Goal: Navigation & Orientation: Understand site structure

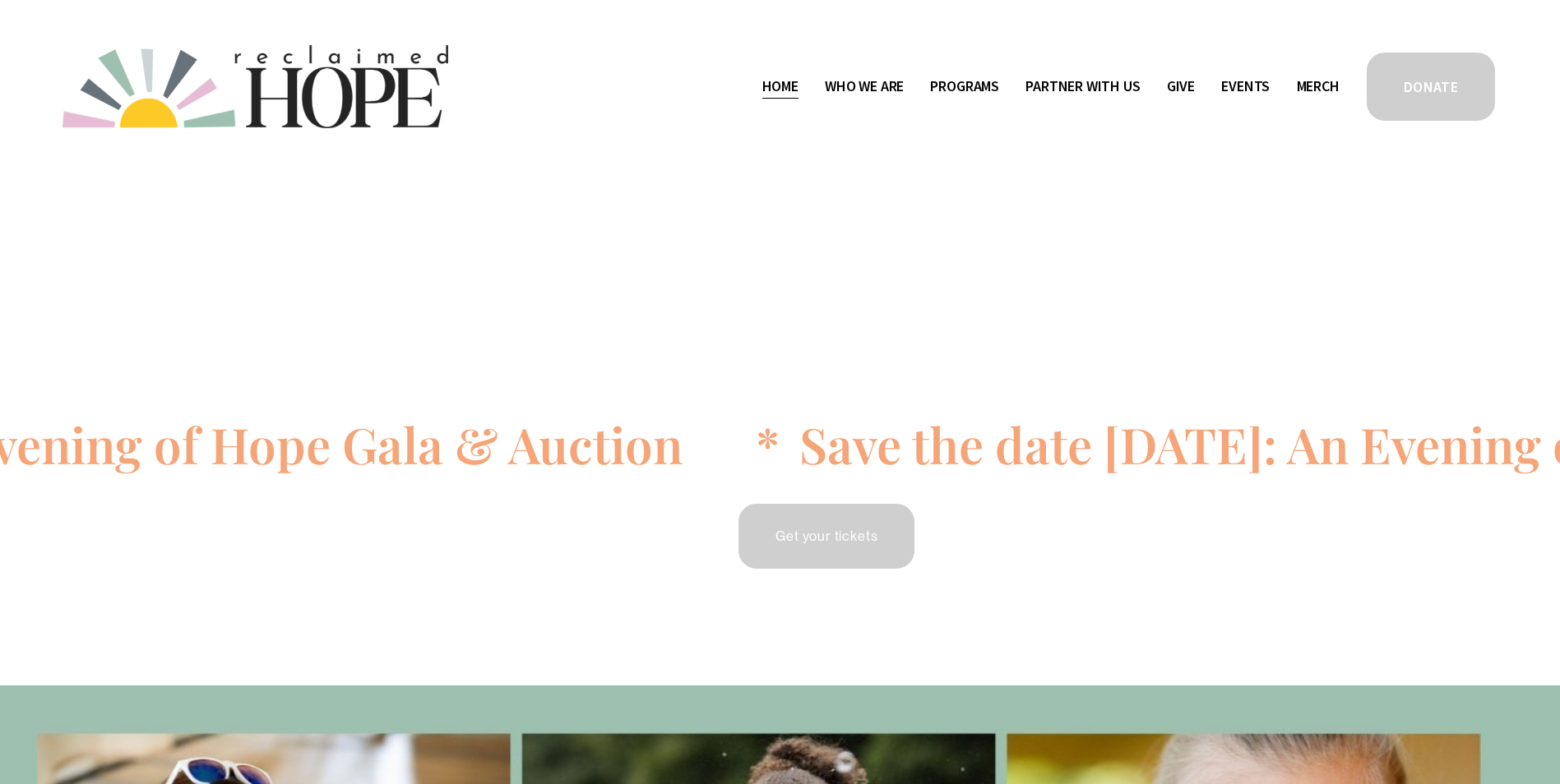
click at [1327, 94] on link "Merch" at bounding box center [1318, 86] width 43 height 26
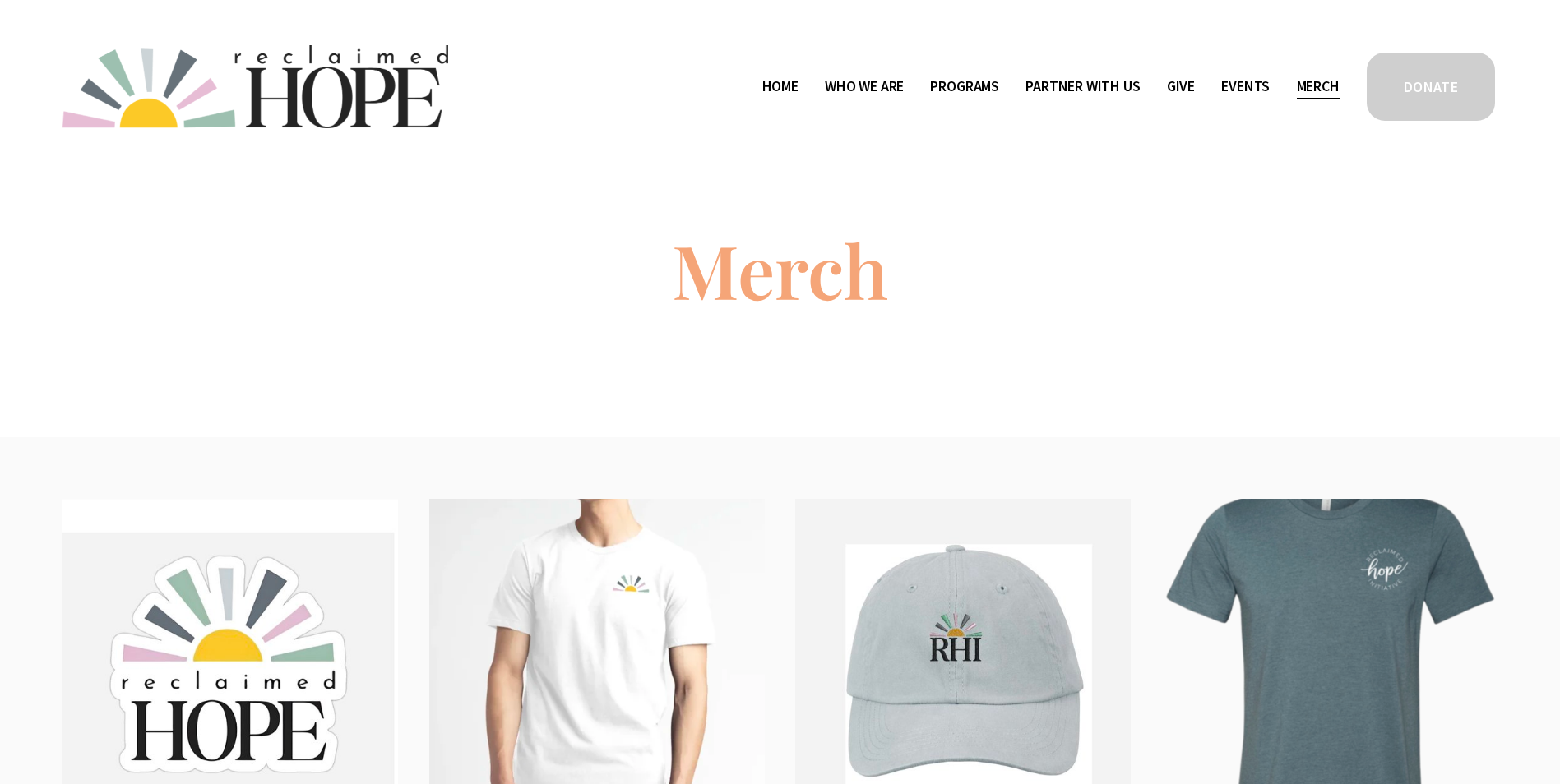
click at [835, 85] on span "Who We Are" at bounding box center [865, 86] width 79 height 24
click at [0, 0] on span "Staff & Board" at bounding box center [0, 0] width 0 height 0
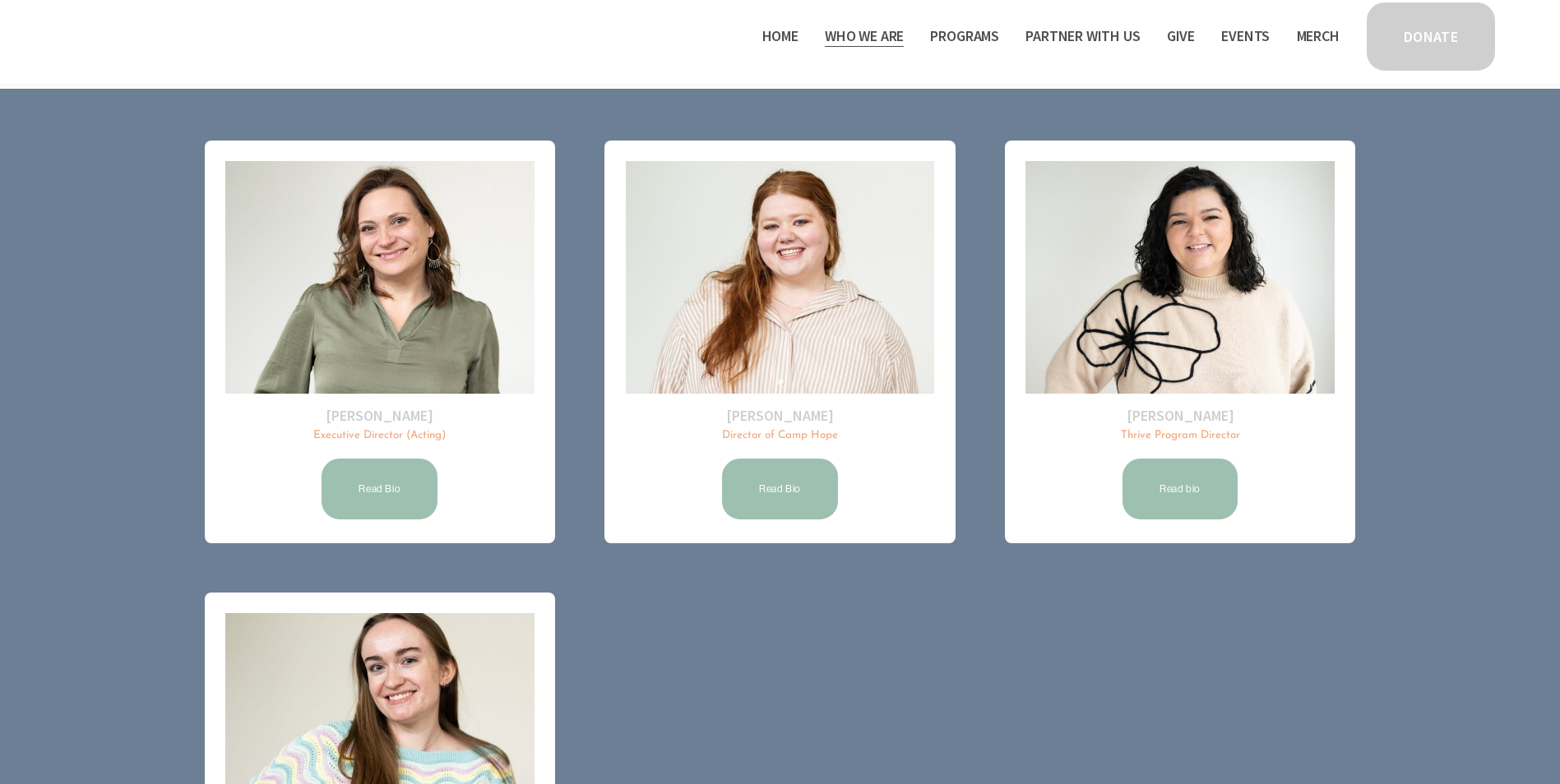
scroll to position [247, 0]
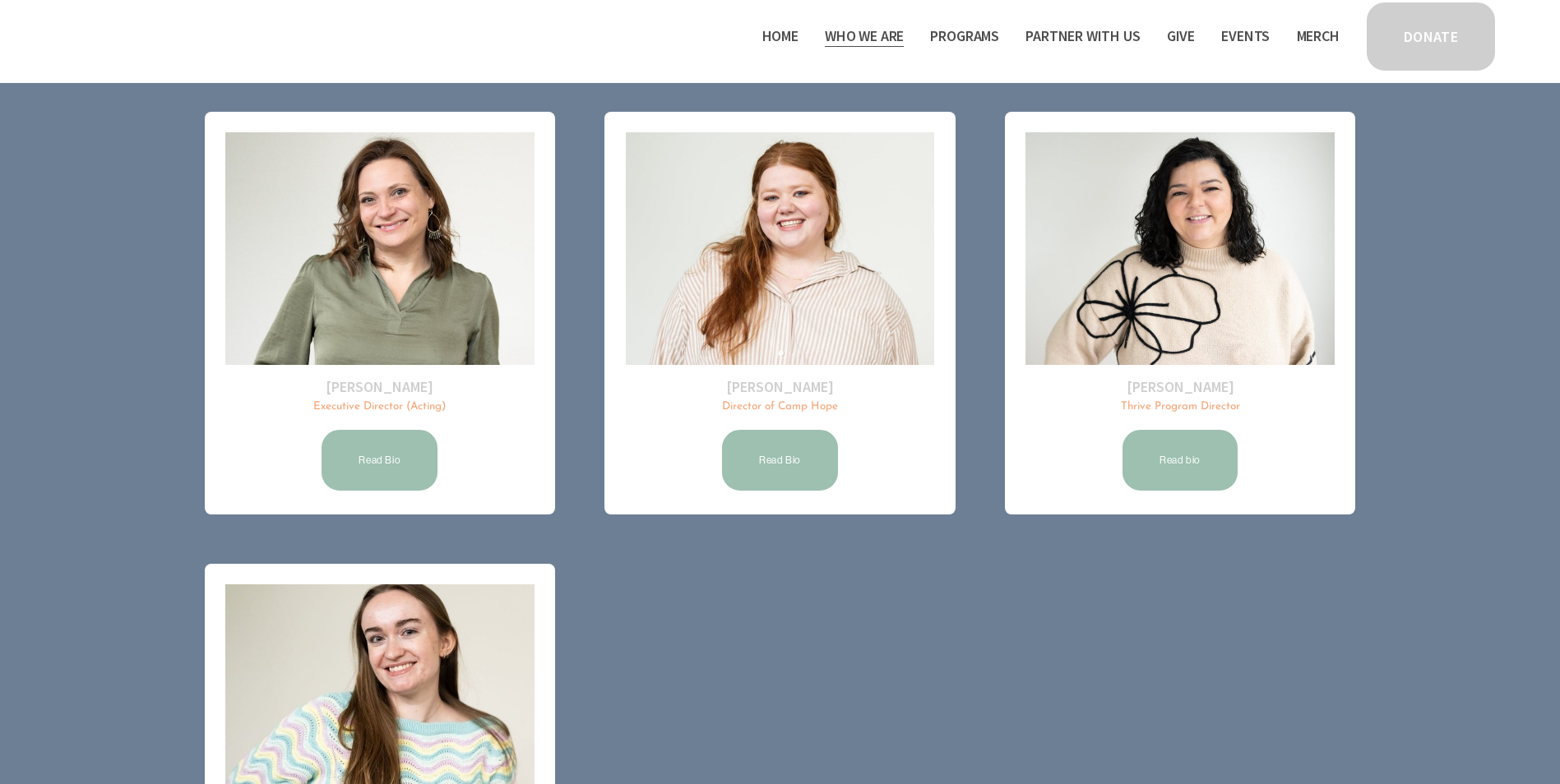
click at [773, 46] on link "Home" at bounding box center [780, 36] width 36 height 26
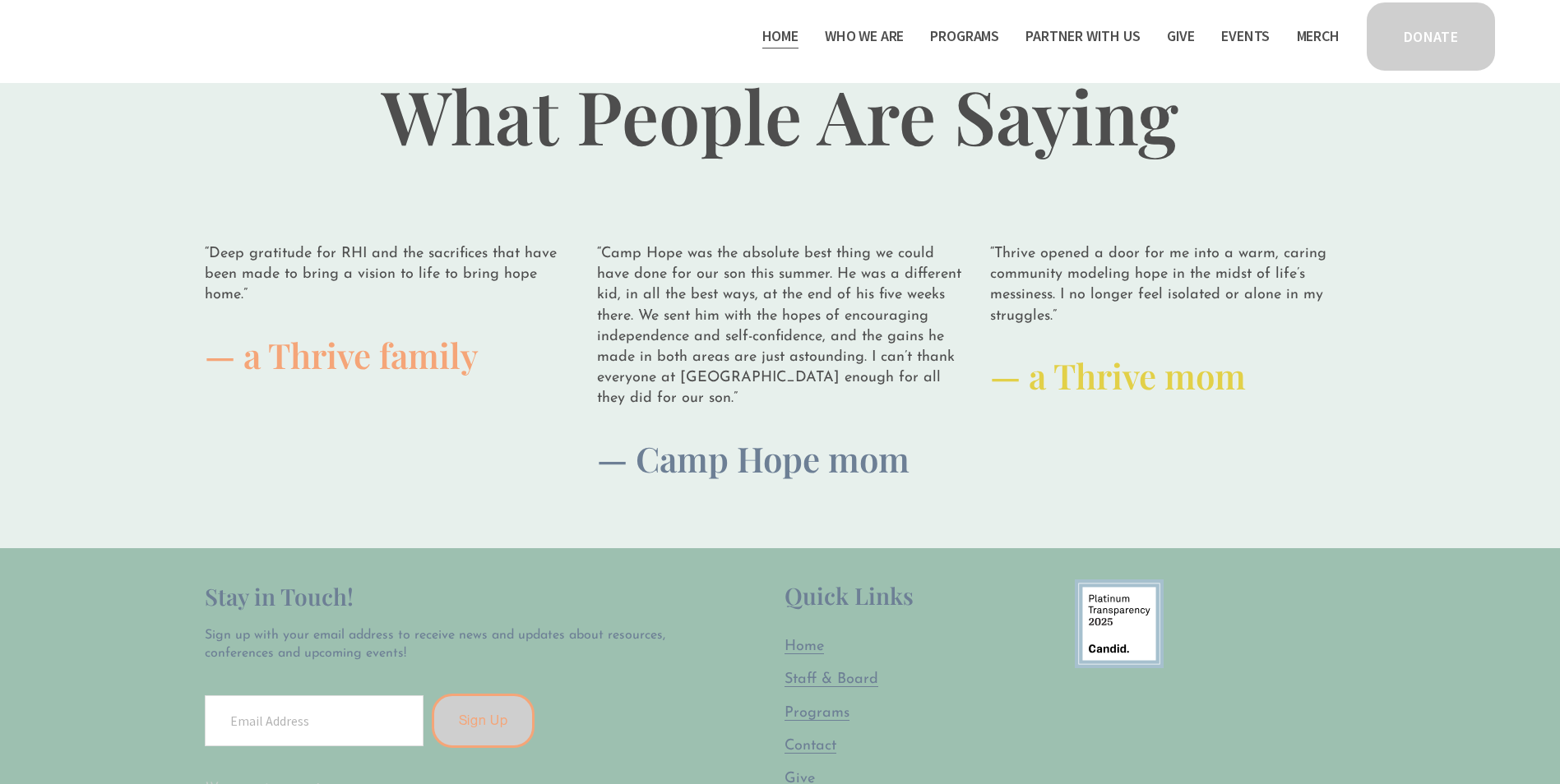
scroll to position [4440, 0]
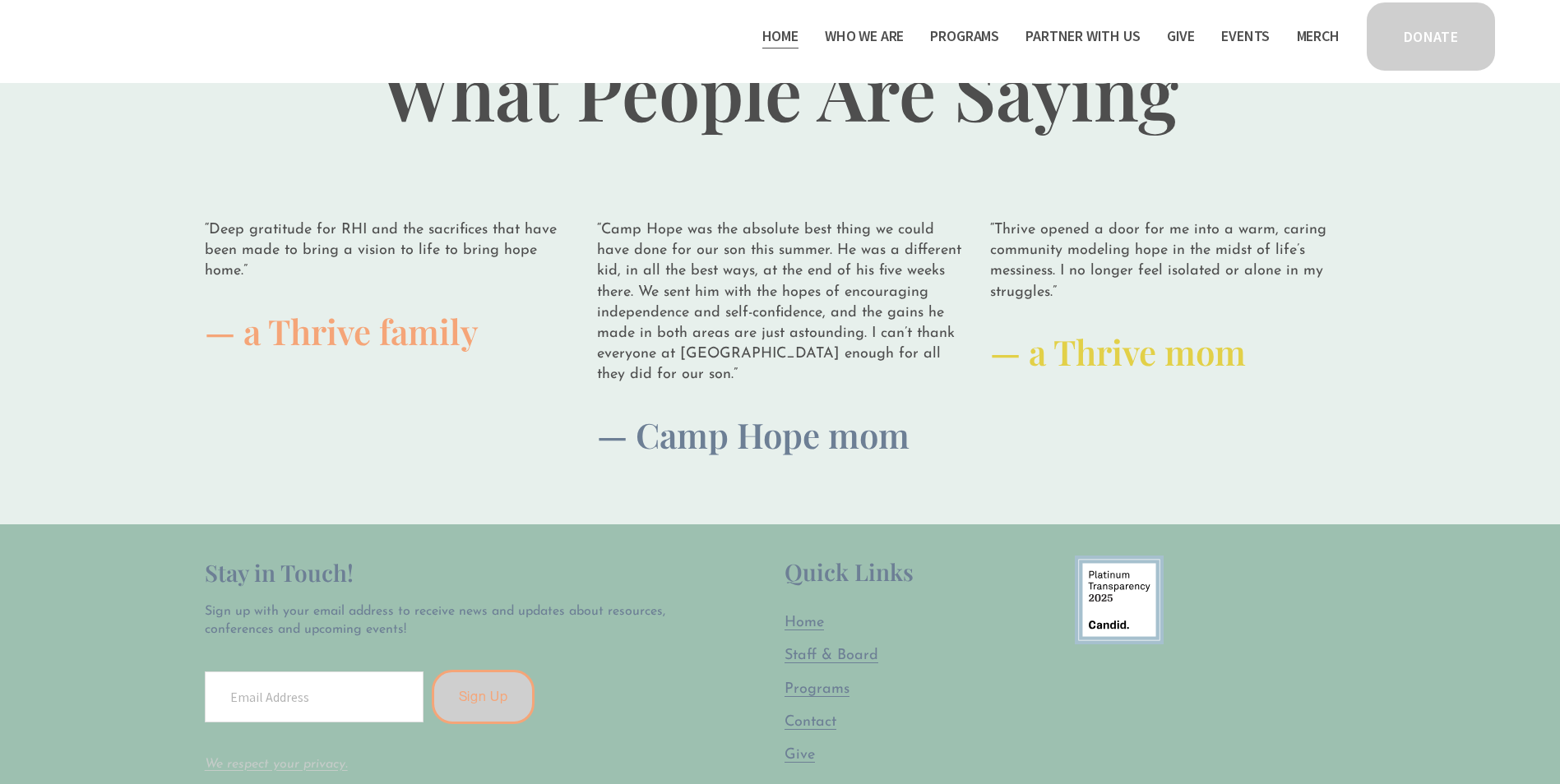
click at [1192, 30] on nav "Home Who We Are Staff & Board Contact Public Documents Programs Thrive Support …" at bounding box center [1050, 36] width 577 height 26
click at [1189, 33] on link "Give" at bounding box center [1181, 36] width 28 height 26
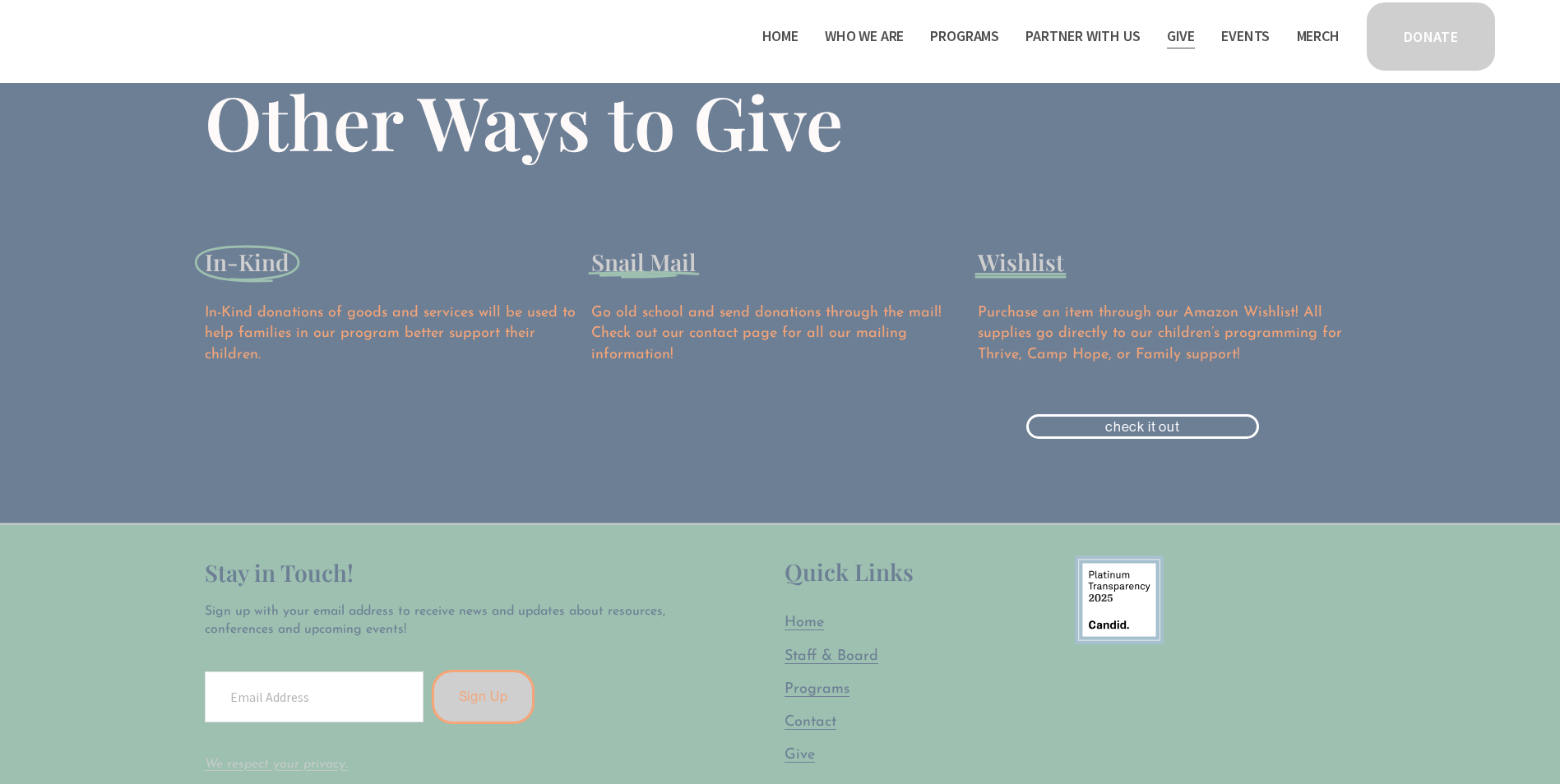
scroll to position [2303, 0]
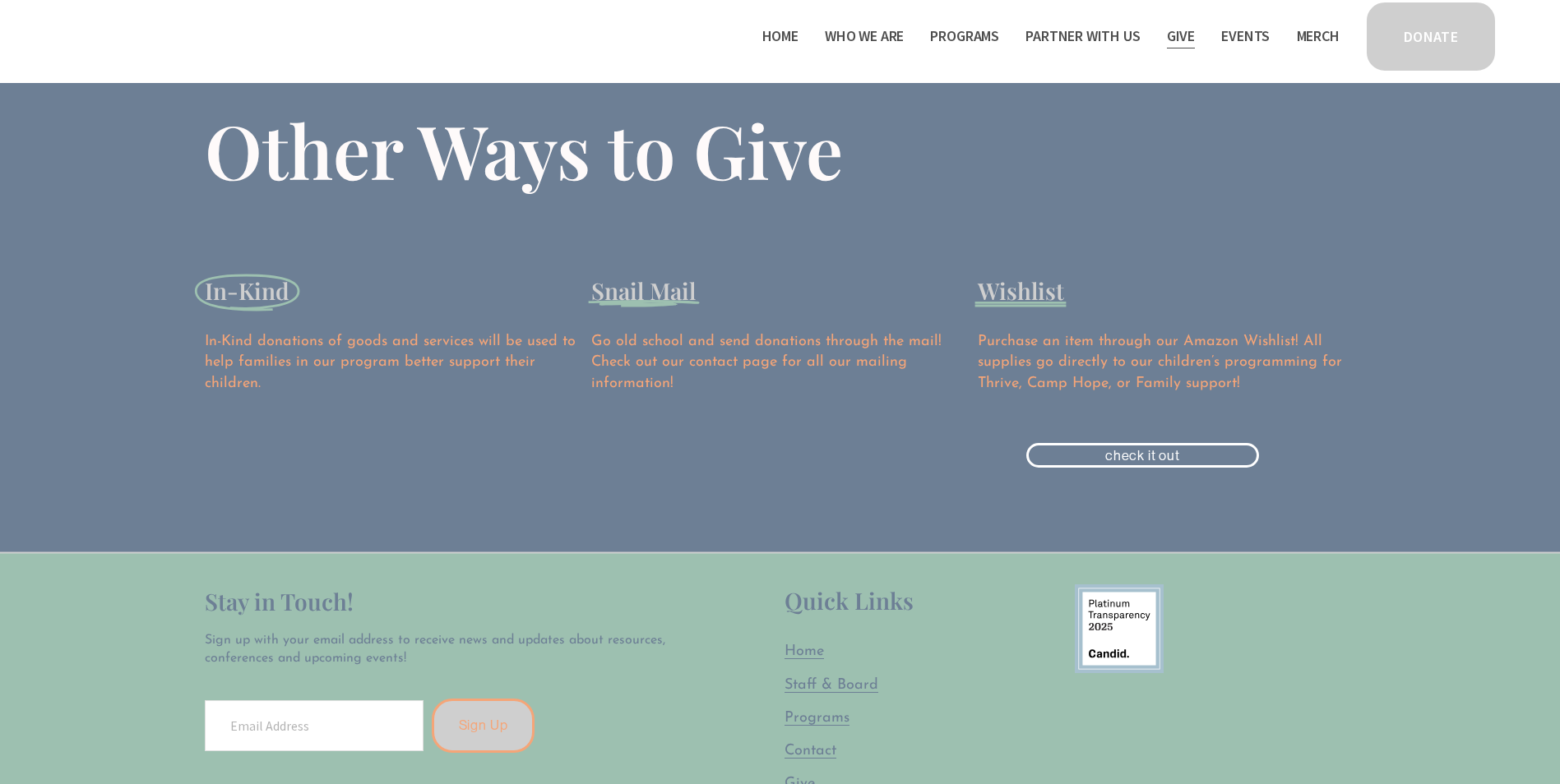
click at [1186, 452] on link "check it out" at bounding box center [1142, 455] width 233 height 25
click at [0, 0] on span "Program Partners" at bounding box center [0, 0] width 0 height 0
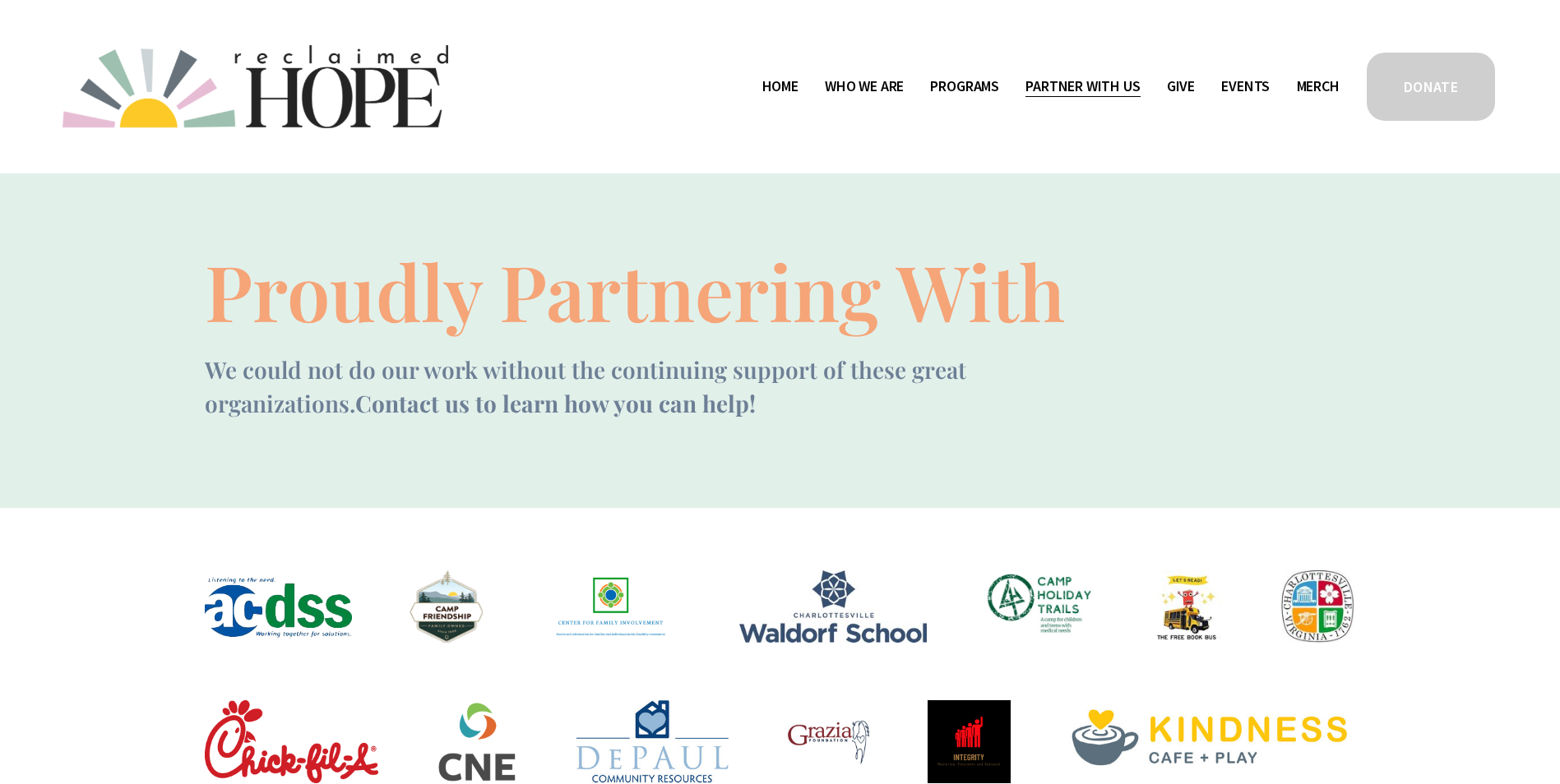
click at [0, 0] on span "Mission Partners" at bounding box center [0, 0] width 0 height 0
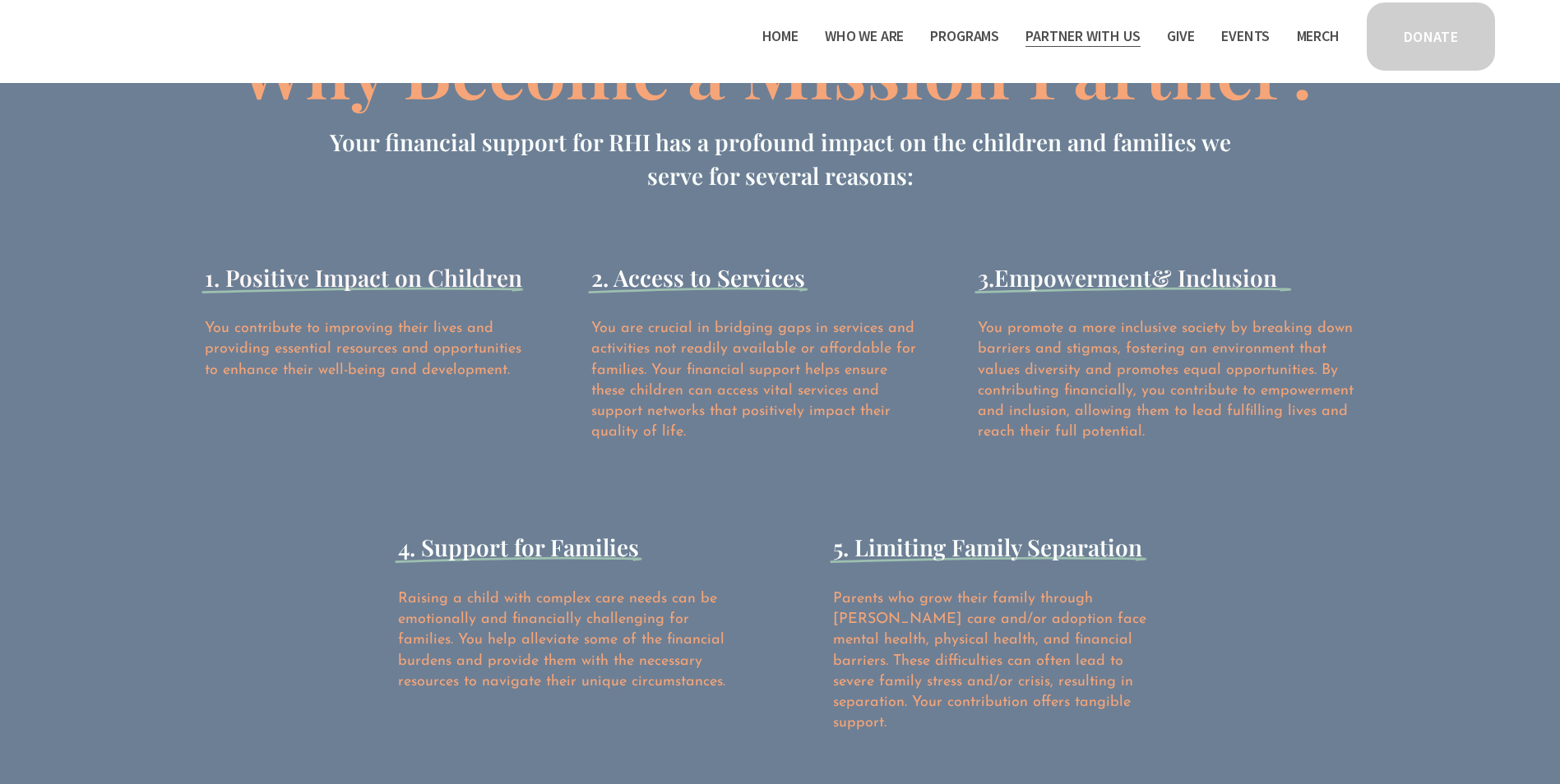
scroll to position [2137, 0]
